Goal: Task Accomplishment & Management: Use online tool/utility

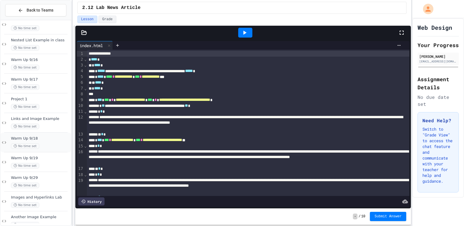
scroll to position [115, 0]
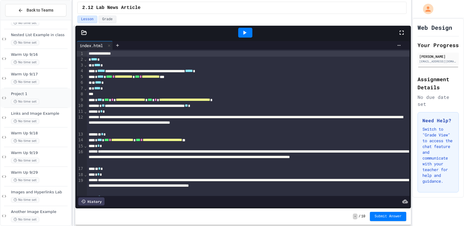
click at [31, 95] on span "Project 1" at bounding box center [40, 93] width 59 height 5
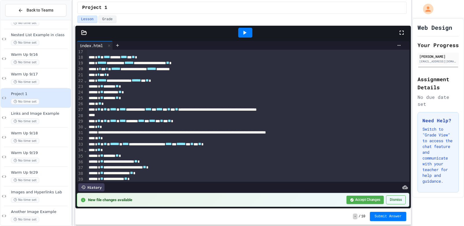
scroll to position [97, 0]
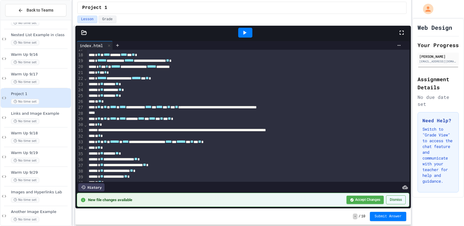
click at [241, 38] on div at bounding box center [245, 33] width 14 height 10
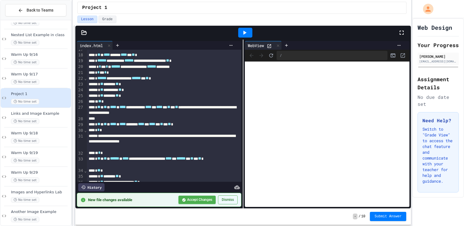
click at [269, 46] on icon at bounding box center [269, 46] width 5 height 5
click at [85, 36] on div at bounding box center [242, 33] width 335 height 14
click at [84, 31] on icon at bounding box center [84, 32] width 5 height 4
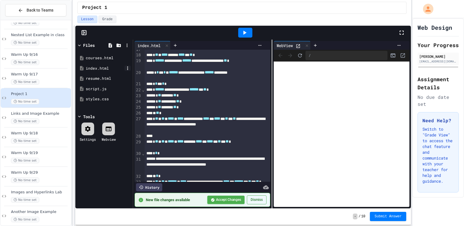
click at [126, 69] on icon at bounding box center [127, 67] width 5 height 5
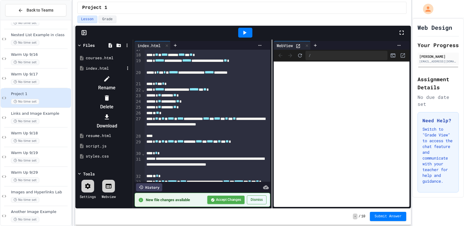
click at [110, 75] on icon at bounding box center [106, 78] width 7 height 7
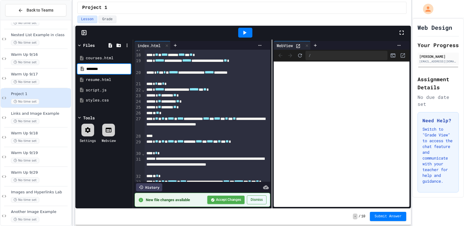
type input "*********"
click at [112, 79] on div "resume.html" at bounding box center [105, 80] width 39 height 6
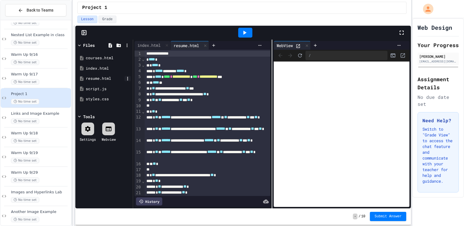
click at [127, 79] on icon at bounding box center [127, 78] width 5 height 5
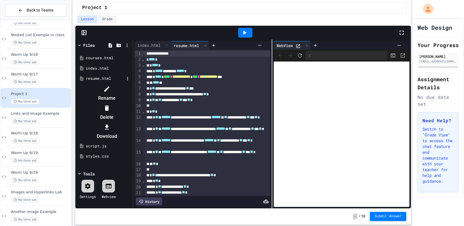
click at [109, 86] on icon at bounding box center [106, 88] width 5 height 5
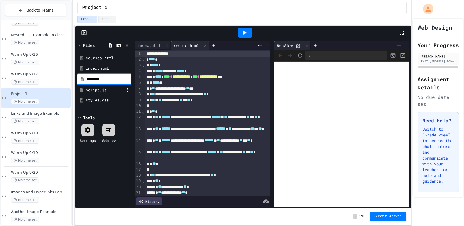
type input "**********"
click at [108, 69] on div "index.html" at bounding box center [105, 68] width 39 height 6
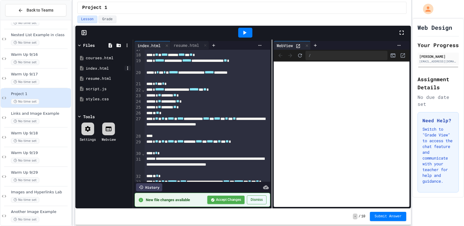
click at [129, 68] on icon at bounding box center [127, 67] width 5 height 5
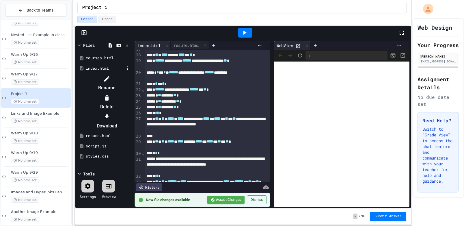
click at [131, 80] on li "Rename" at bounding box center [107, 83] width 49 height 18
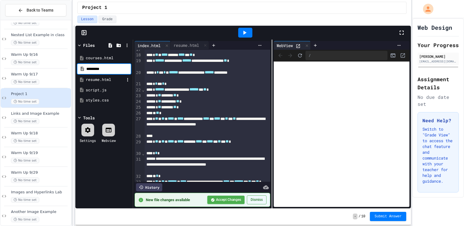
type input "*********"
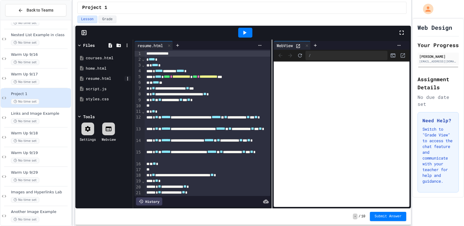
click at [125, 77] on icon at bounding box center [127, 78] width 5 height 5
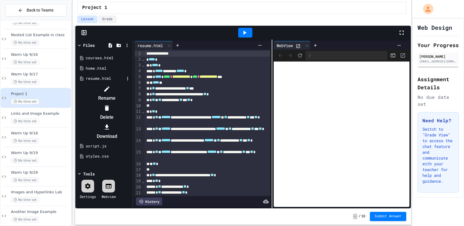
click at [131, 89] on div at bounding box center [107, 88] width 49 height 9
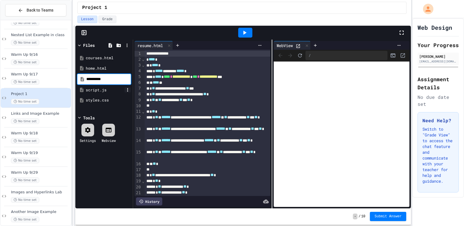
type input "**********"
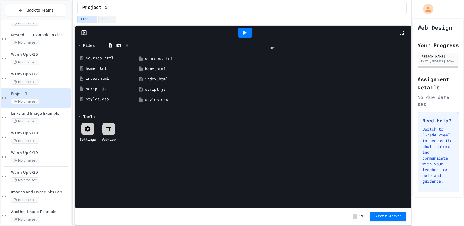
click at [167, 58] on div "courses.html" at bounding box center [276, 59] width 262 height 6
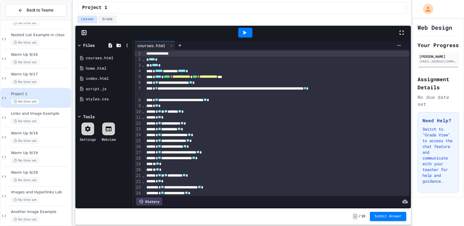
click at [239, 33] on div at bounding box center [245, 33] width 14 height 10
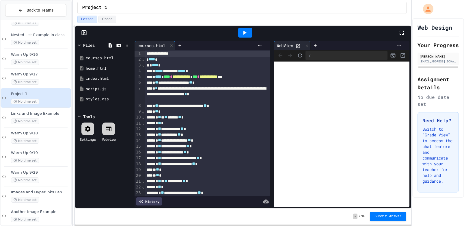
click at [299, 46] on icon at bounding box center [297, 46] width 5 height 5
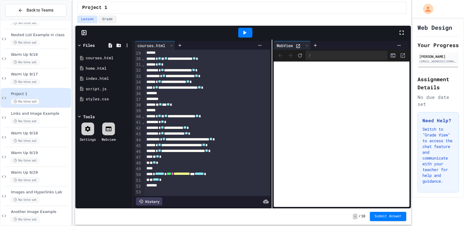
scroll to position [0, 0]
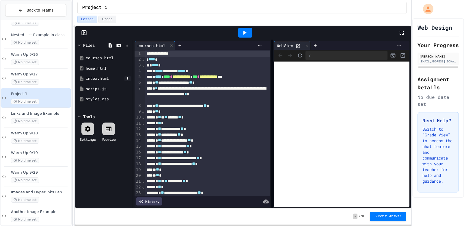
click at [125, 77] on icon at bounding box center [127, 78] width 5 height 5
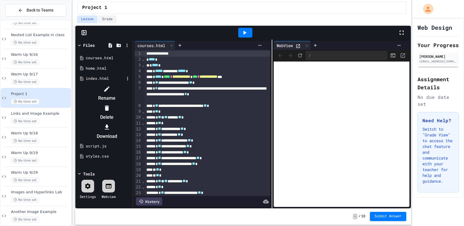
click at [131, 90] on div at bounding box center [107, 88] width 49 height 9
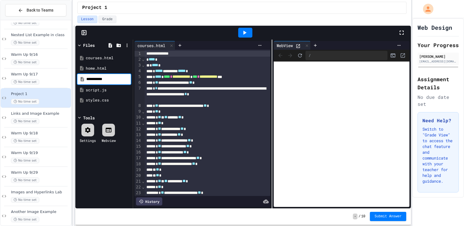
type input "**********"
click at [127, 59] on icon at bounding box center [127, 57] width 5 height 5
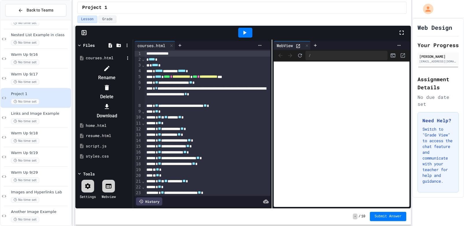
click at [131, 64] on li "Rename" at bounding box center [107, 73] width 49 height 18
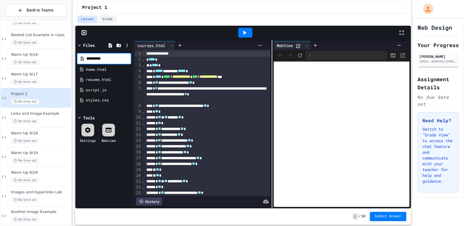
type input "**********"
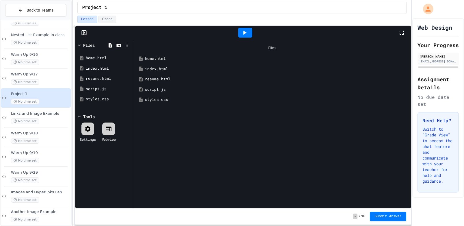
click at [153, 79] on div "resume.html" at bounding box center [276, 79] width 262 height 6
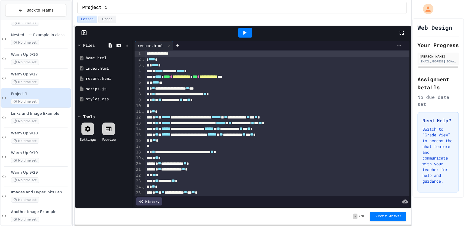
click at [240, 31] on div at bounding box center [245, 33] width 14 height 10
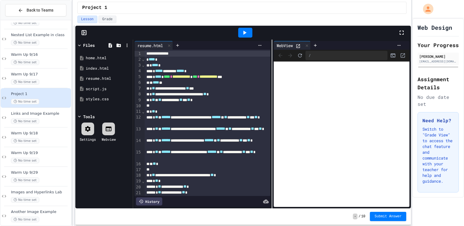
click at [299, 47] on icon at bounding box center [297, 46] width 5 height 5
click at [128, 68] on icon at bounding box center [127, 67] width 5 height 5
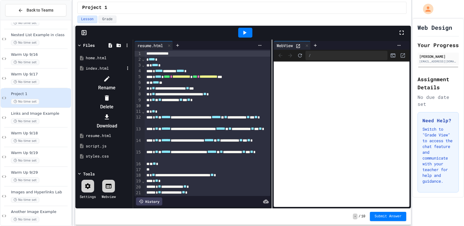
click at [131, 78] on li "Rename" at bounding box center [107, 83] width 49 height 18
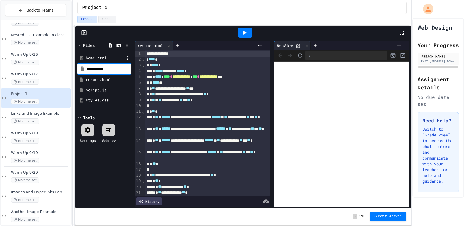
type input "**********"
click at [129, 69] on icon at bounding box center [127, 67] width 5 height 5
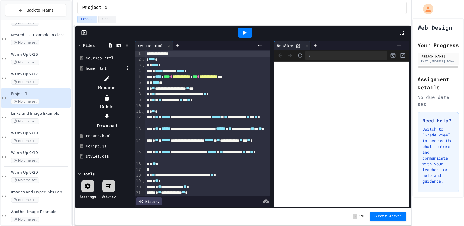
click at [131, 79] on li "Rename" at bounding box center [107, 83] width 49 height 18
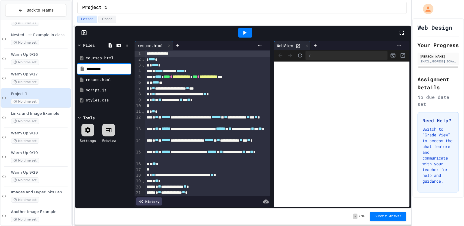
type input "**********"
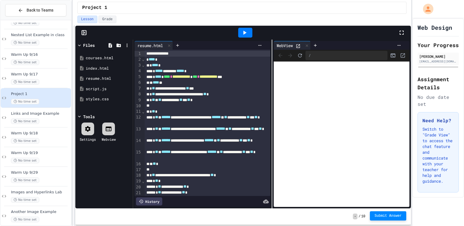
click at [372, 213] on button "Submit Answer" at bounding box center [388, 215] width 36 height 9
